Goal: Find specific page/section: Find specific page/section

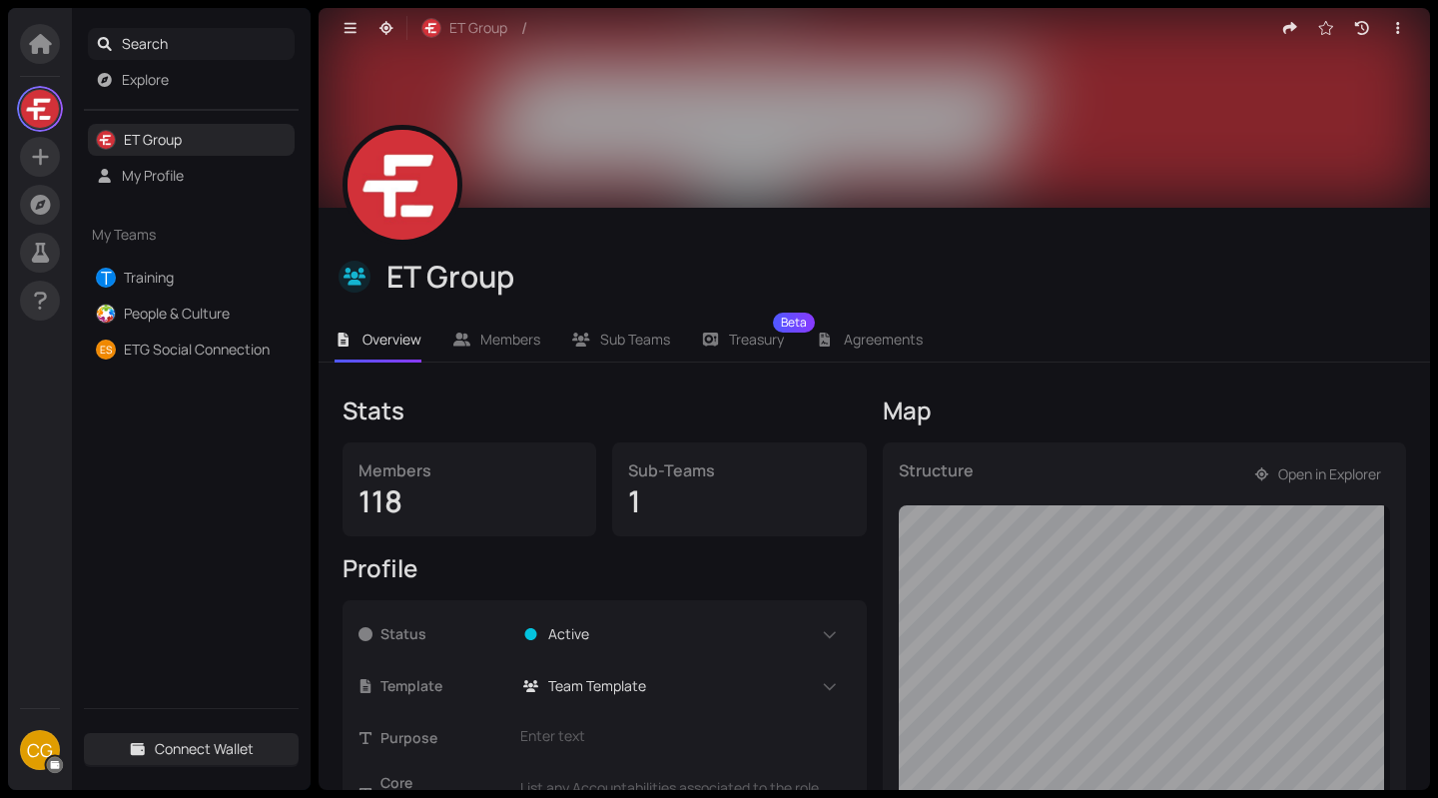
click at [177, 41] on span "Search" at bounding box center [205, 44] width 166 height 32
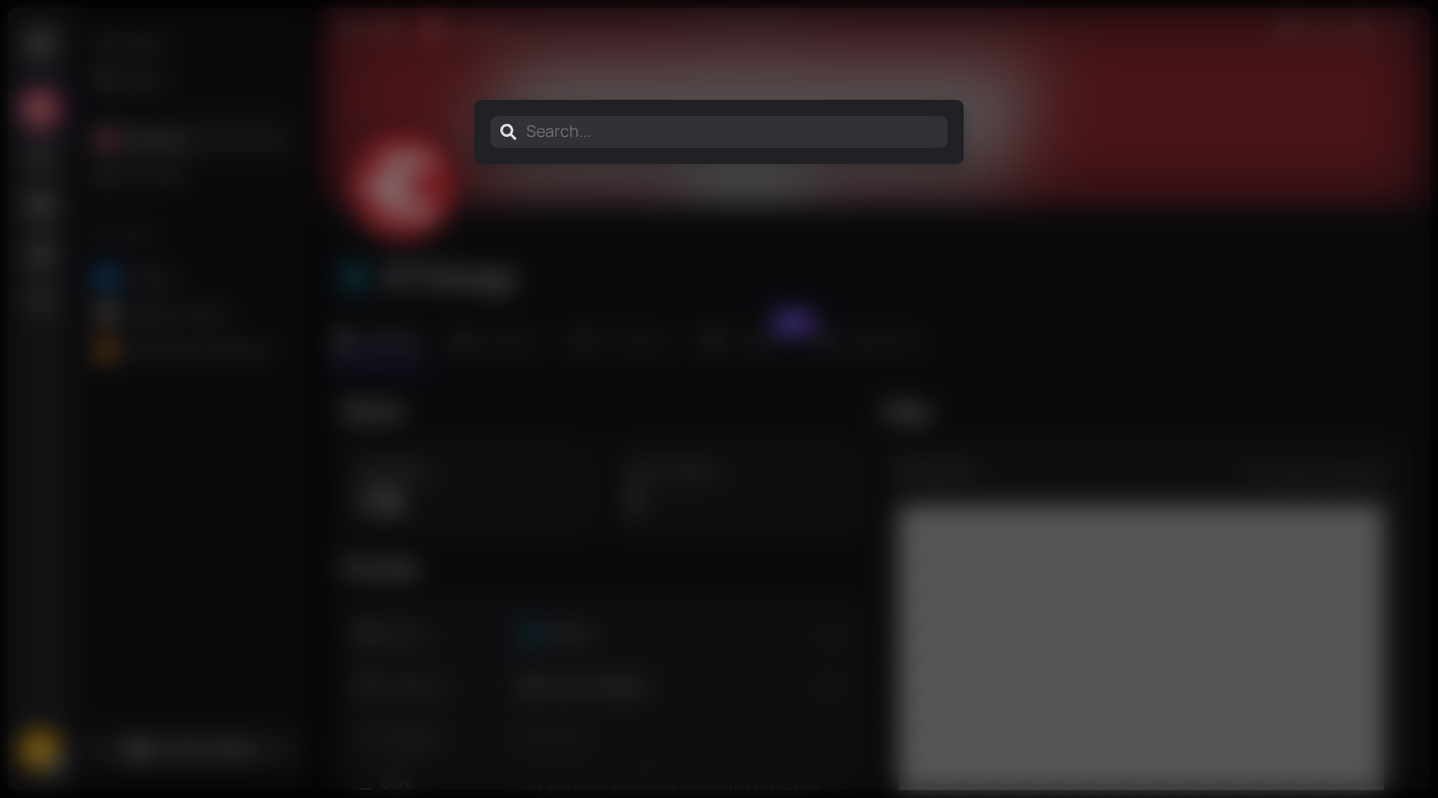
type input "D"
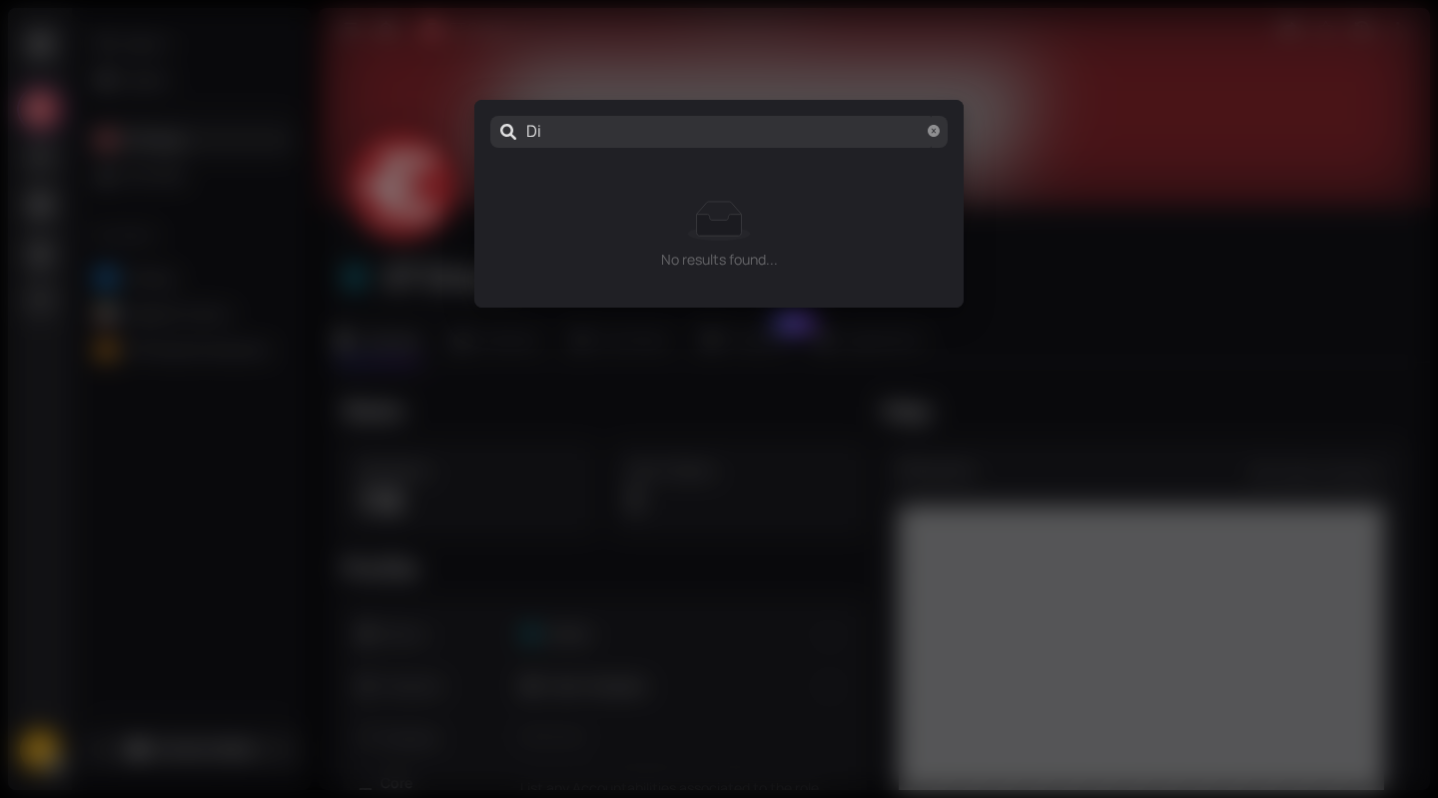
type input "Dis"
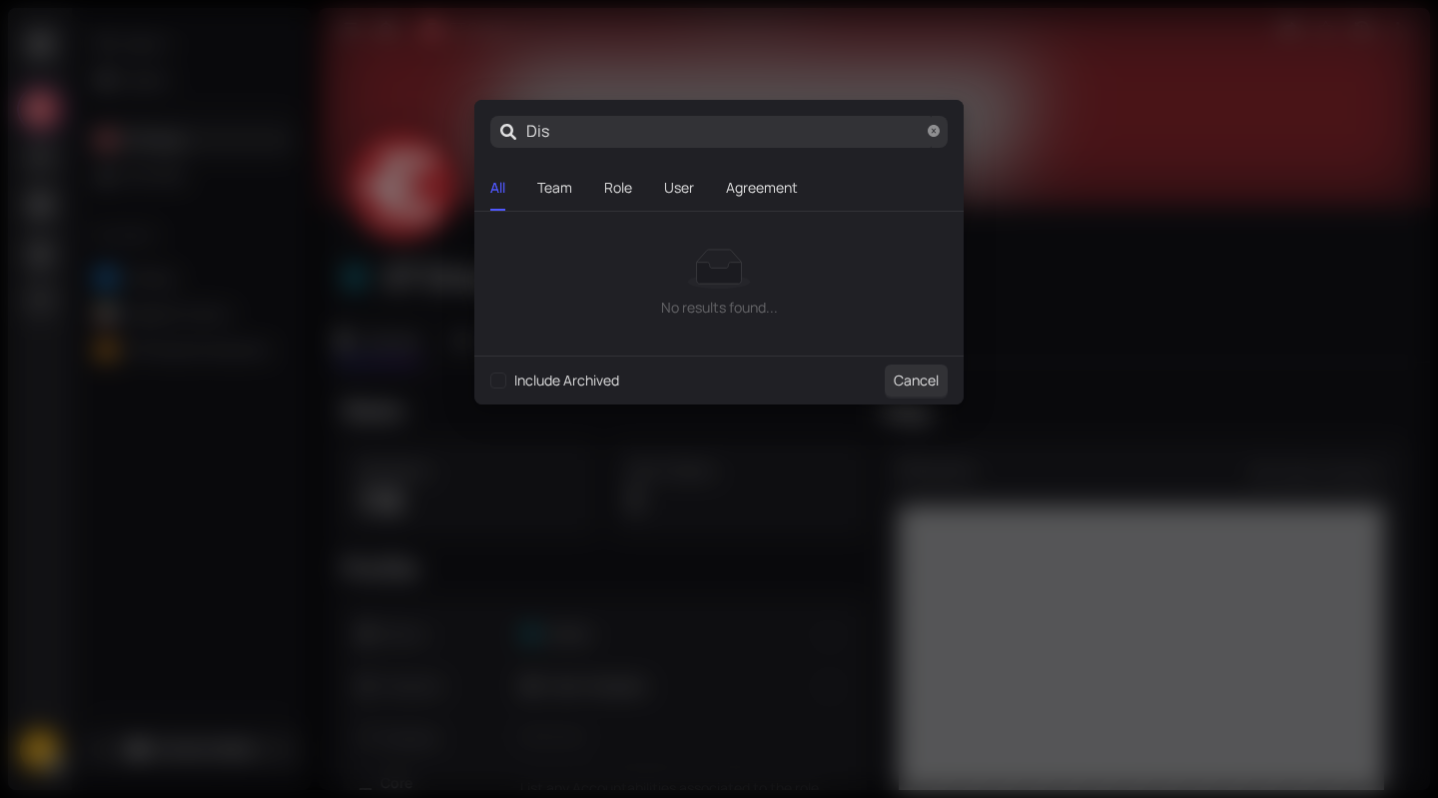
type input "Disc"
type input "Disco"
type input "Discov"
type input "Discove"
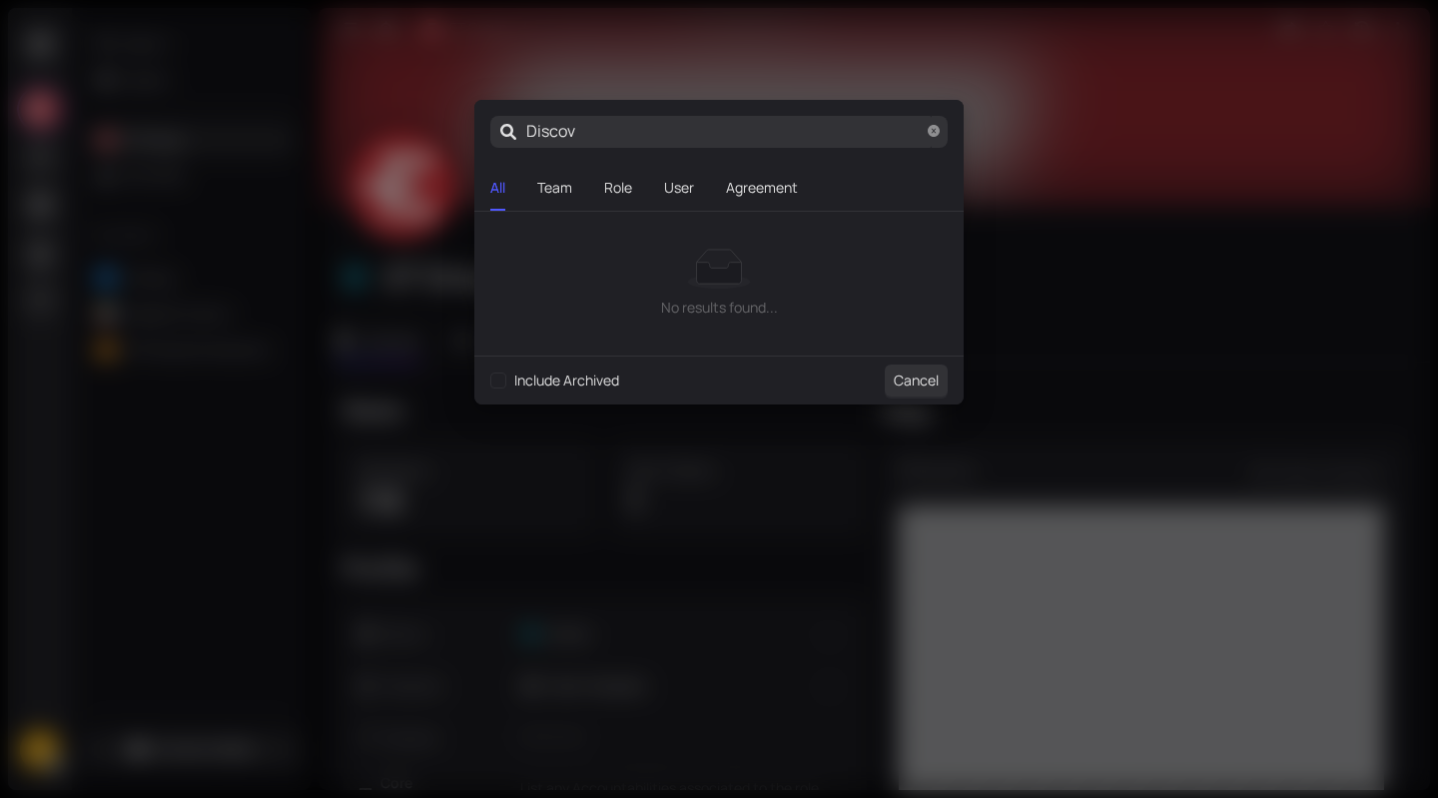
type input "Discove"
type input "Discover"
type input "Discovery"
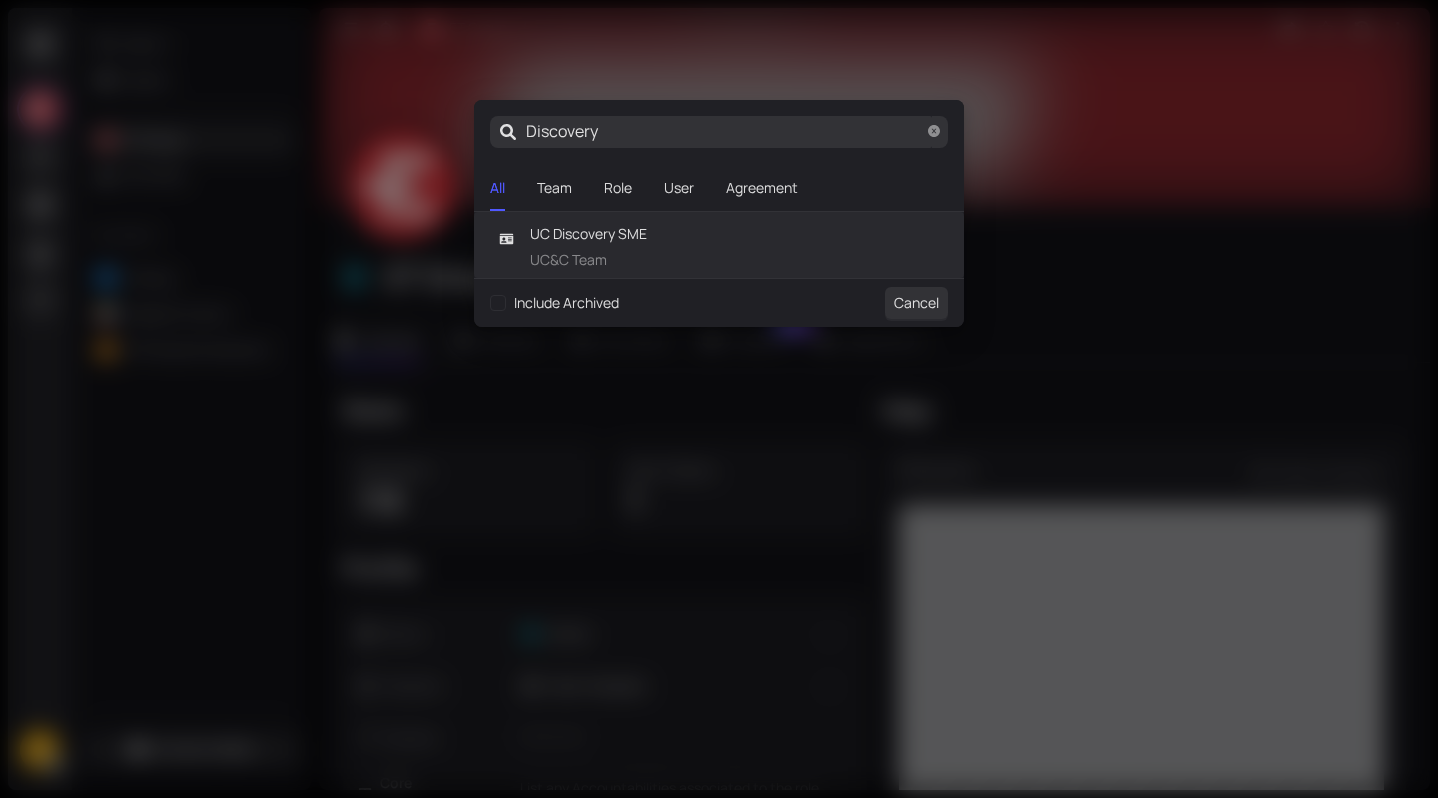
click at [619, 240] on span "UC Discovery SME" at bounding box center [588, 234] width 117 height 22
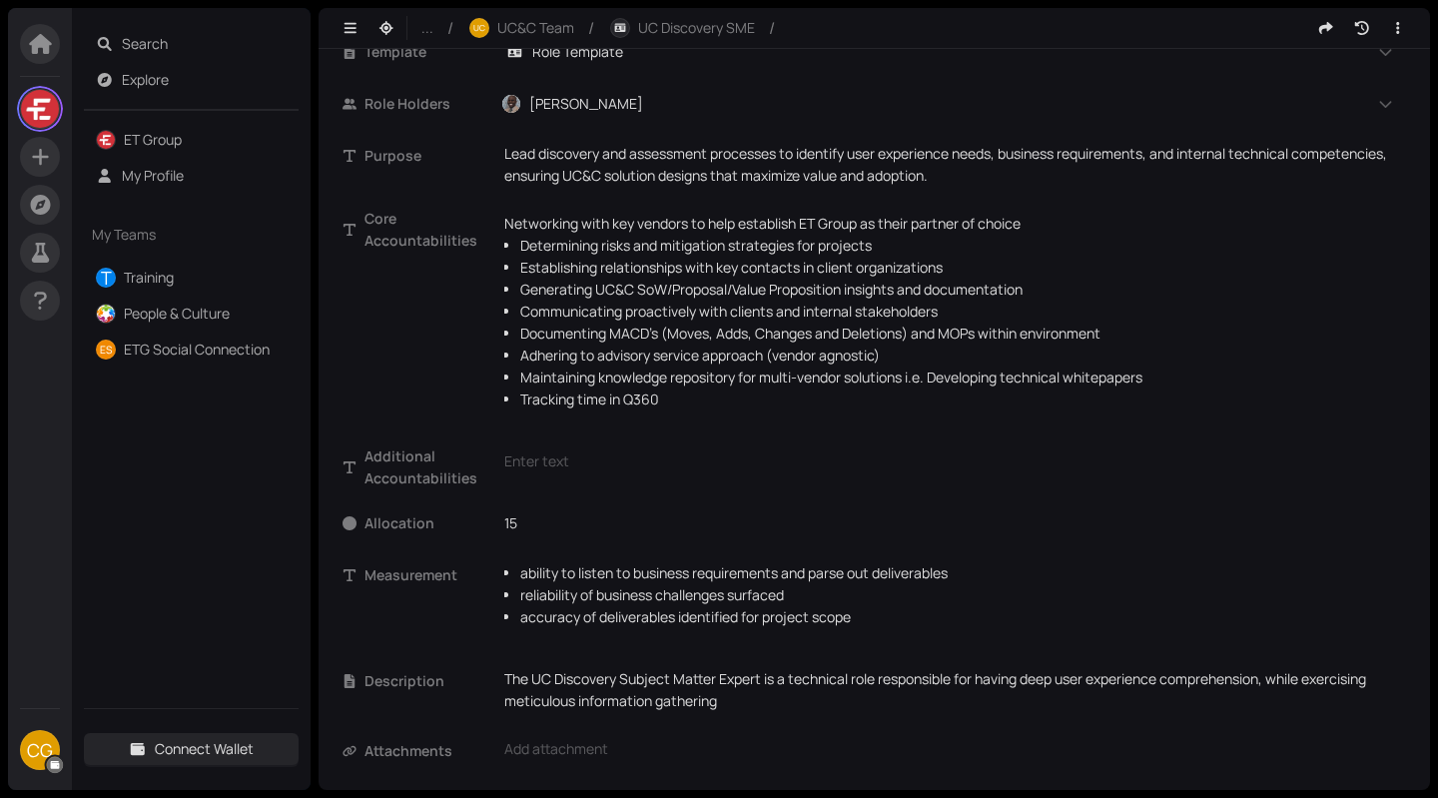
scroll to position [153, 0]
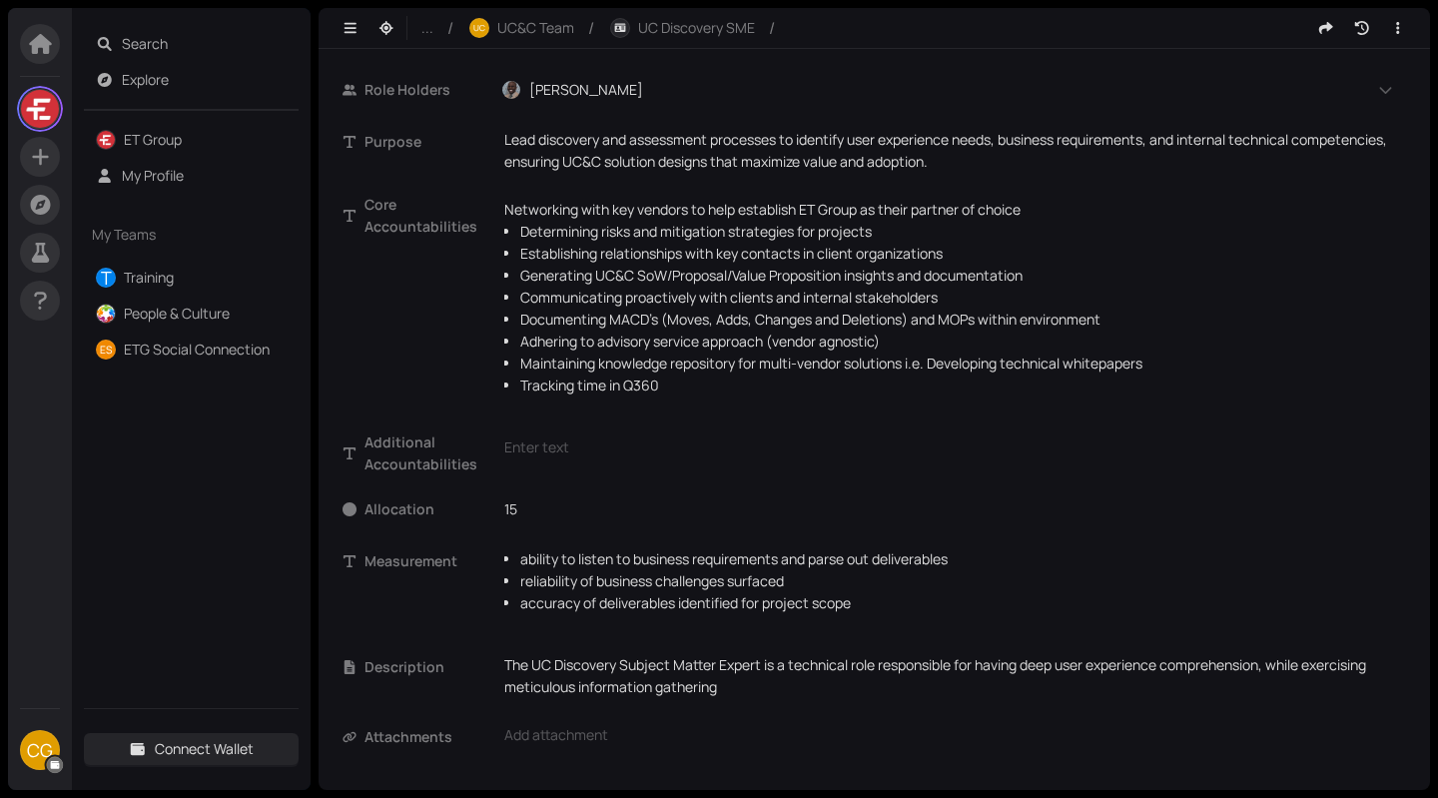
click at [0, 434] on section "CG Search Explore ET Group My Profile My Teams T Training People & Culture ES E…" at bounding box center [719, 399] width 1438 height 798
